Goal: Task Accomplishment & Management: Manage account settings

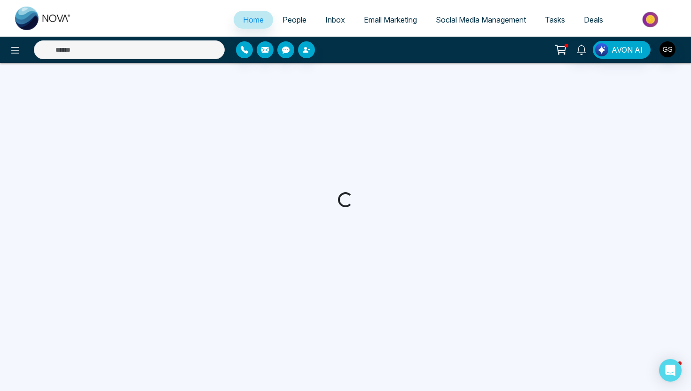
select select "*"
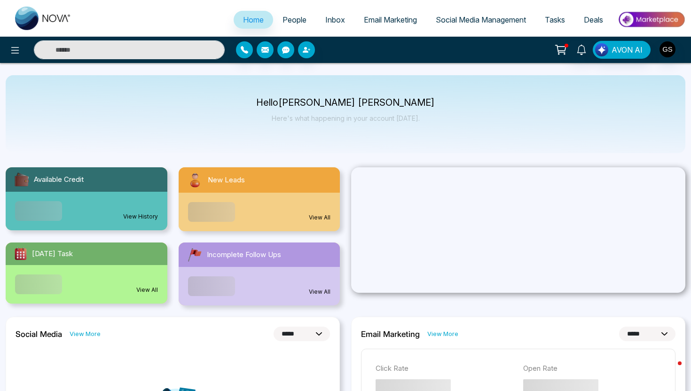
click at [284, 25] on link "People" at bounding box center [294, 20] width 43 height 18
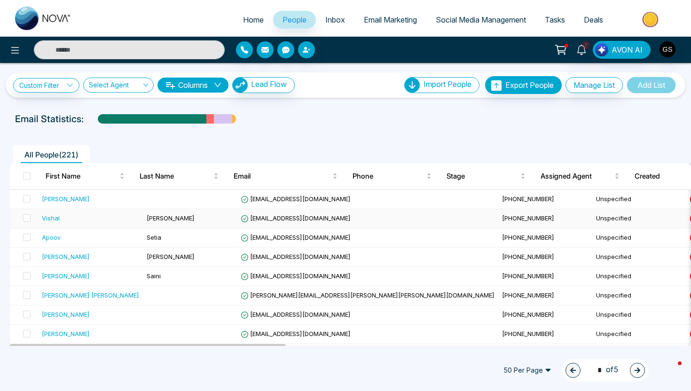
click at [55, 219] on div "Vishal" at bounding box center [51, 217] width 18 height 9
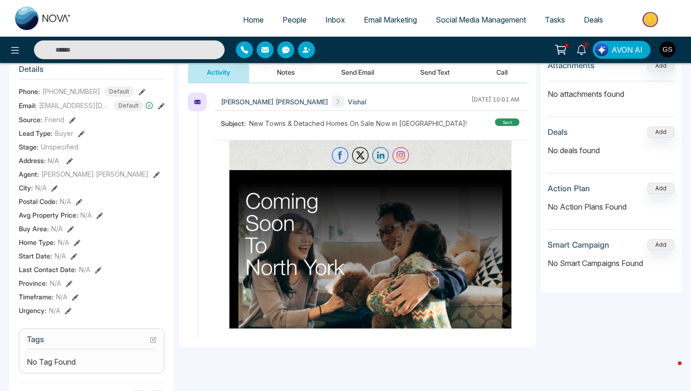
scroll to position [85, 0]
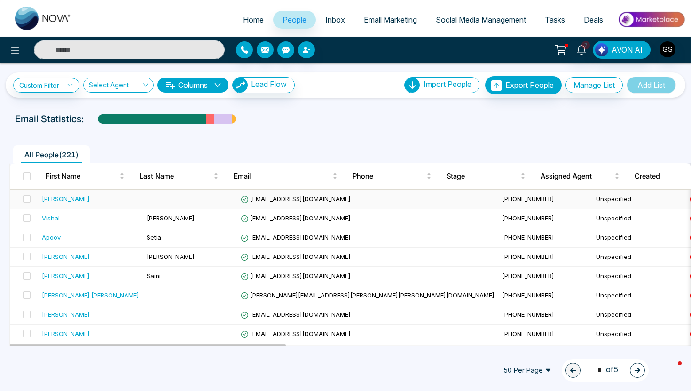
click at [50, 198] on div "tom" at bounding box center [66, 198] width 48 height 9
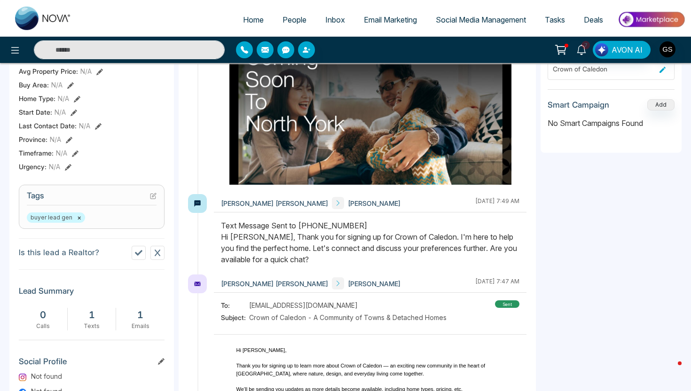
scroll to position [199, 0]
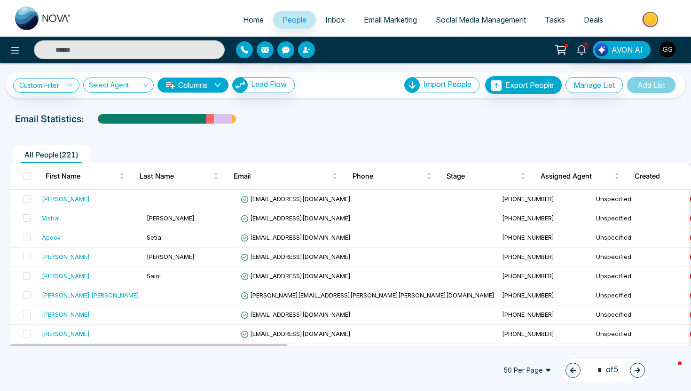
click at [674, 50] on img "button" at bounding box center [667, 49] width 16 height 16
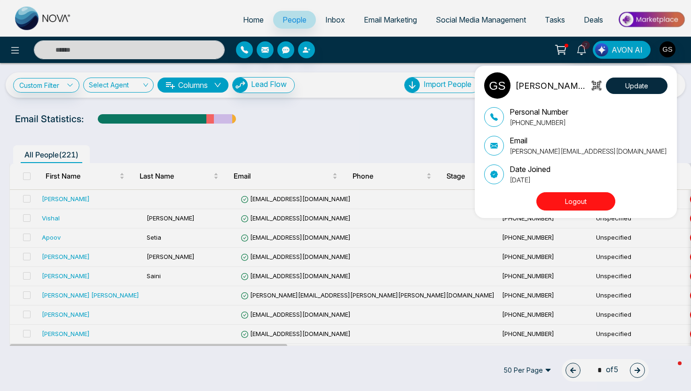
click at [577, 201] on button "Logout" at bounding box center [575, 201] width 79 height 18
